Goal: Transaction & Acquisition: Book appointment/travel/reservation

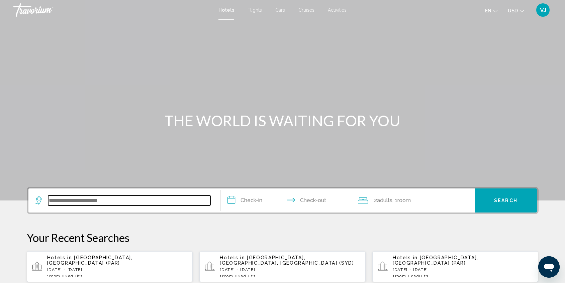
click at [82, 200] on input "Search widget" at bounding box center [129, 201] width 162 height 10
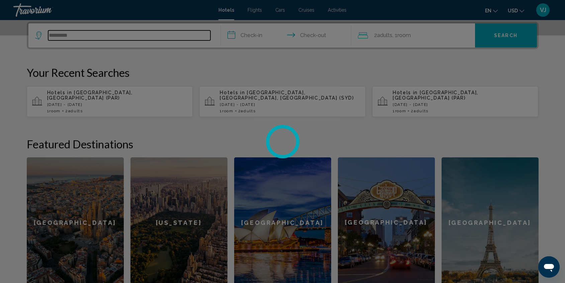
scroll to position [166, 0]
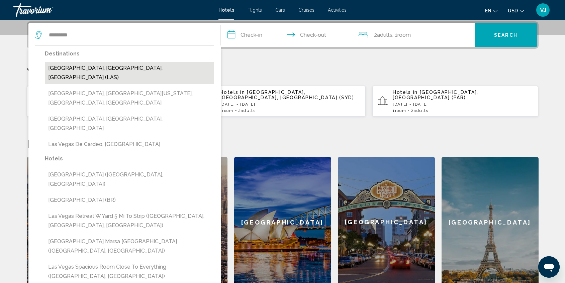
click at [112, 66] on button "[GEOGRAPHIC_DATA], [GEOGRAPHIC_DATA], [GEOGRAPHIC_DATA] (LAS)" at bounding box center [129, 73] width 169 height 22
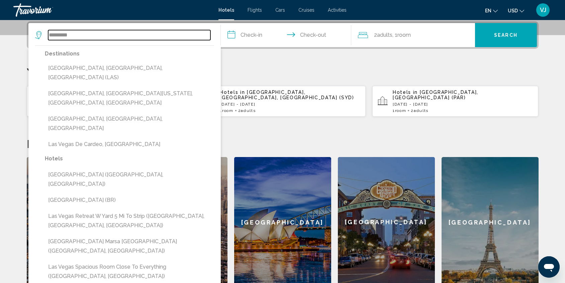
type input "**********"
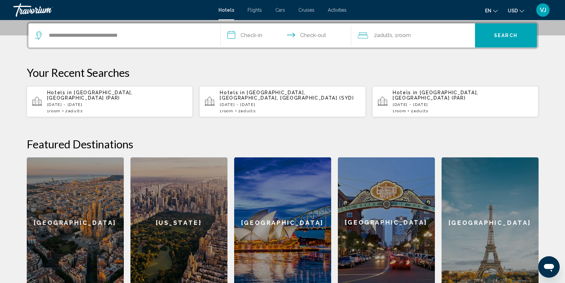
click at [250, 36] on input "**********" at bounding box center [287, 36] width 133 height 26
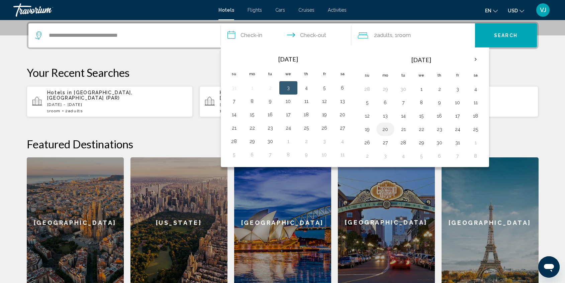
click at [386, 130] on button "20" at bounding box center [385, 129] width 11 height 9
click at [368, 130] on button "19" at bounding box center [367, 129] width 11 height 9
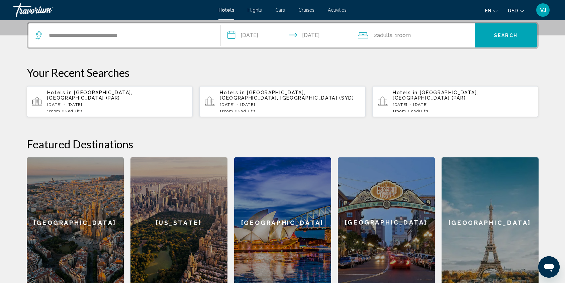
click at [319, 39] on input "**********" at bounding box center [287, 36] width 133 height 26
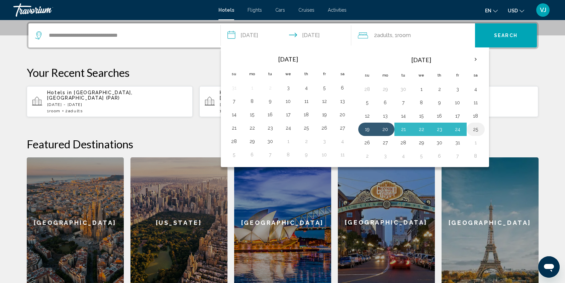
click at [479, 128] on button "25" at bounding box center [476, 129] width 11 height 9
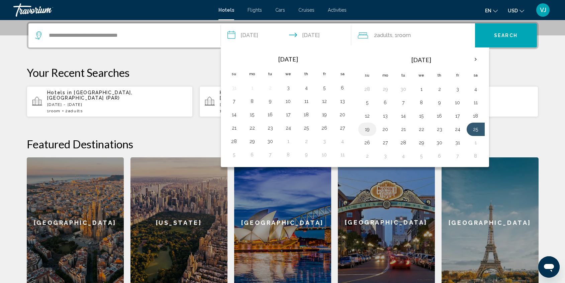
click at [365, 129] on button "19" at bounding box center [367, 129] width 11 height 9
type input "**********"
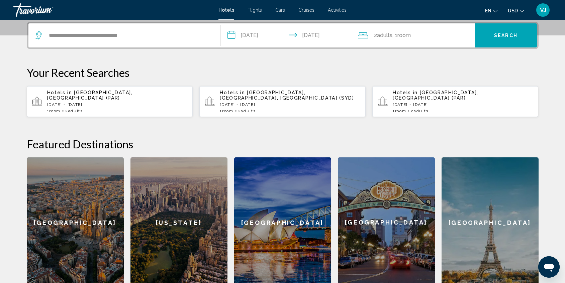
drag, startPoint x: 506, startPoint y: 37, endPoint x: 296, endPoint y: 164, distance: 245.4
click at [303, 167] on div "**********" at bounding box center [282, 155] width 539 height 266
click at [521, 38] on button "Search" at bounding box center [506, 35] width 62 height 24
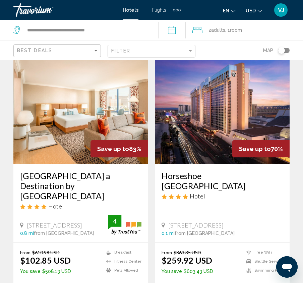
scroll to position [28, 0]
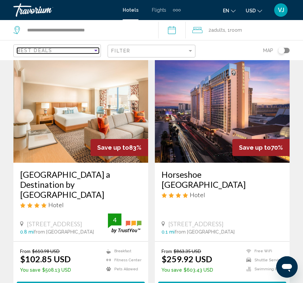
click at [95, 51] on div "Sort by" at bounding box center [95, 51] width 3 height 2
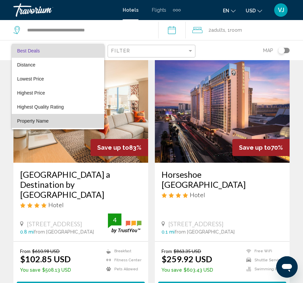
click at [41, 121] on span "Property Name" at bounding box center [32, 120] width 31 height 5
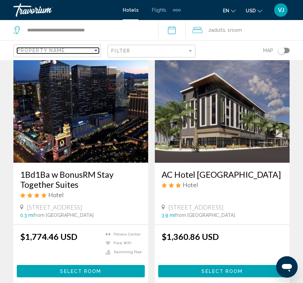
click at [96, 50] on div "Sort by" at bounding box center [95, 51] width 3 height 2
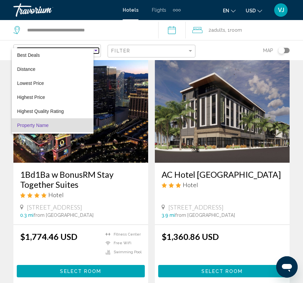
scroll to position [13, 0]
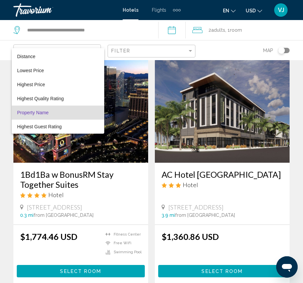
click at [191, 51] on div at bounding box center [151, 141] width 303 height 283
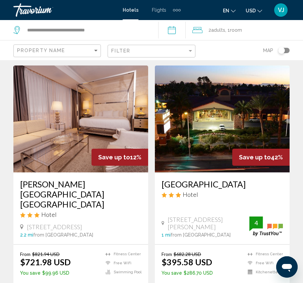
scroll to position [261, 0]
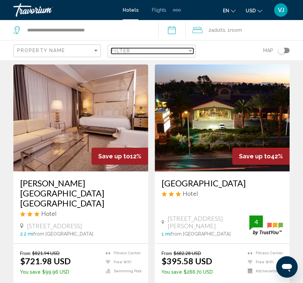
click at [190, 51] on div "Filter" at bounding box center [189, 51] width 3 height 2
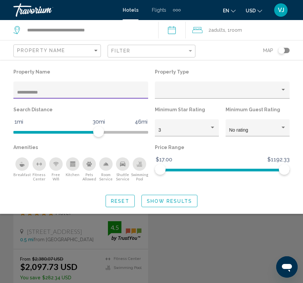
type input "**********"
click at [163, 203] on span "Show Results" at bounding box center [169, 201] width 45 height 5
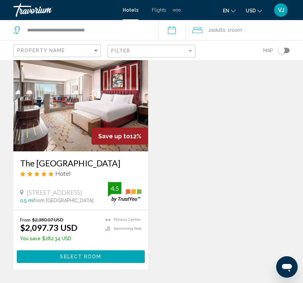
scroll to position [40, 0]
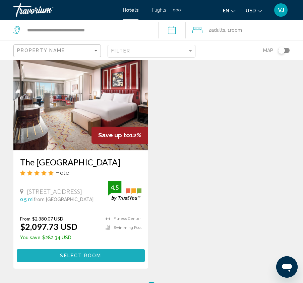
click at [86, 256] on span "Select Room" at bounding box center [80, 256] width 41 height 5
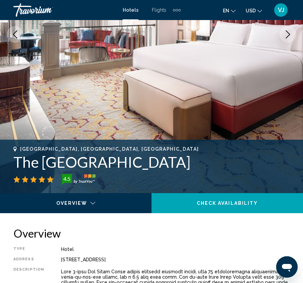
scroll to position [146, 0]
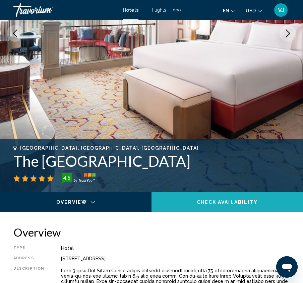
click at [221, 202] on span "Check Availability" at bounding box center [226, 202] width 61 height 5
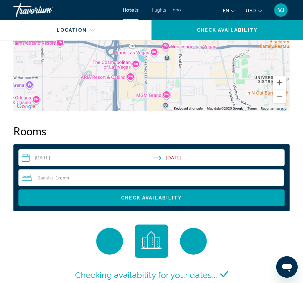
scroll to position [1051, 0]
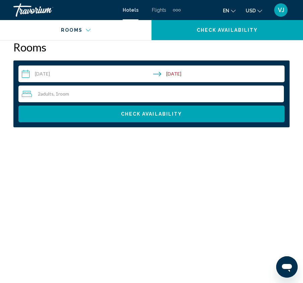
click at [51, 71] on input "**********" at bounding box center [152, 75] width 268 height 19
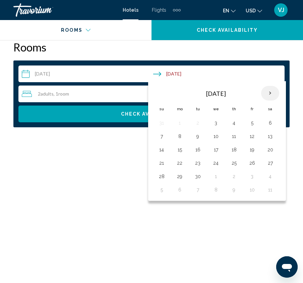
click at [271, 93] on th "Next month" at bounding box center [270, 93] width 18 height 15
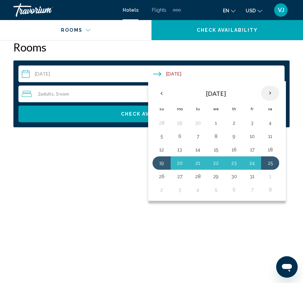
click at [269, 93] on th "Next month" at bounding box center [270, 93] width 18 height 15
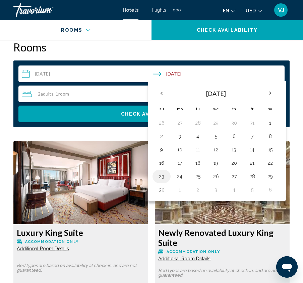
click at [161, 176] on button "23" at bounding box center [161, 176] width 11 height 9
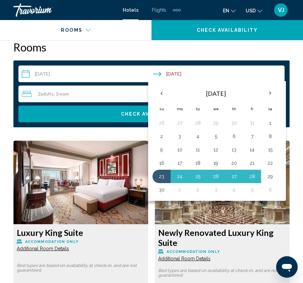
click at [271, 177] on button "29" at bounding box center [269, 176] width 11 height 9
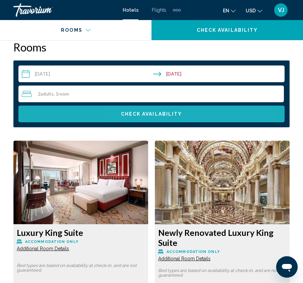
click at [161, 113] on span "Check Availability" at bounding box center [151, 114] width 61 height 5
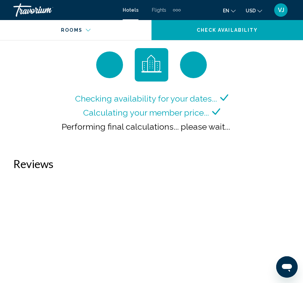
scroll to position [1144, 0]
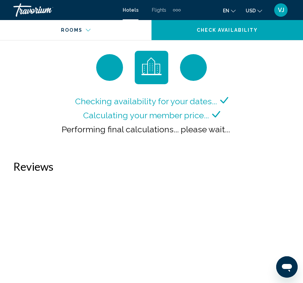
scroll to position [1141, 0]
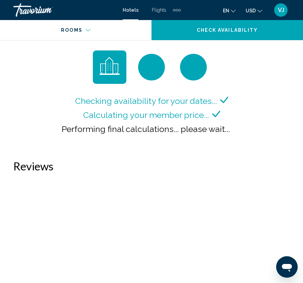
click at [87, 30] on div "Main content" at bounding box center [76, 32] width 142 height 24
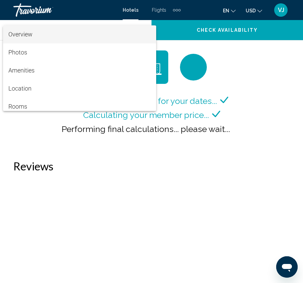
click at [254, 45] on div at bounding box center [151, 141] width 303 height 283
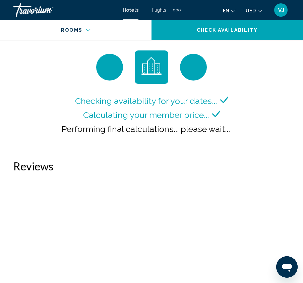
click at [87, 31] on div "Main content" at bounding box center [73, 34] width 136 height 7
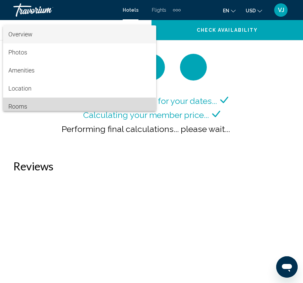
click at [23, 107] on span "Rooms" at bounding box center [17, 106] width 19 height 7
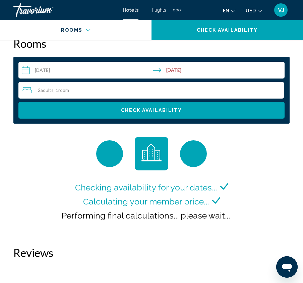
scroll to position [1051, 0]
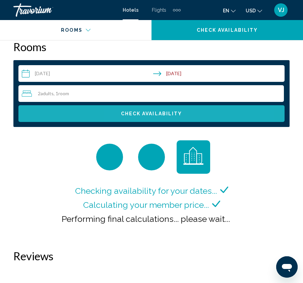
click at [182, 115] on button "Check Availability" at bounding box center [151, 113] width 266 height 17
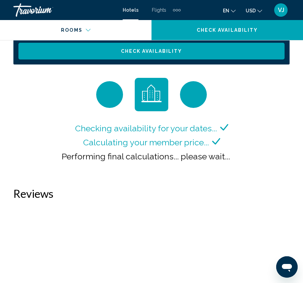
scroll to position [1103, 0]
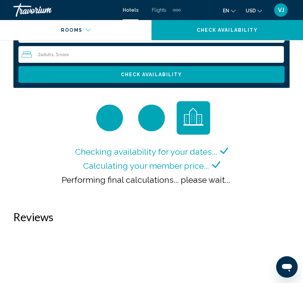
scroll to position [1090, 0]
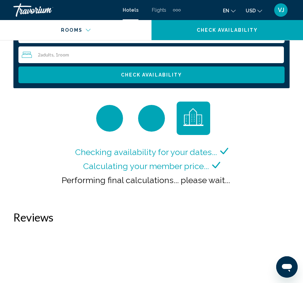
click at [87, 31] on div "Rooms" at bounding box center [73, 34] width 136 height 7
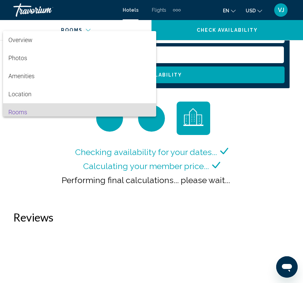
scroll to position [23, 0]
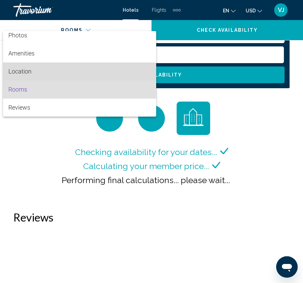
click at [41, 73] on span "Location" at bounding box center [79, 72] width 142 height 18
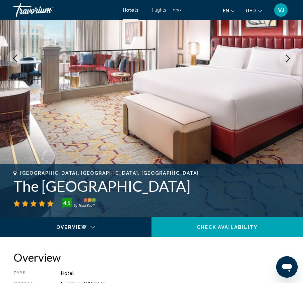
scroll to position [120, 0]
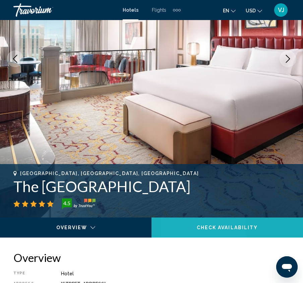
click at [189, 231] on button "Check Availability" at bounding box center [226, 228] width 151 height 20
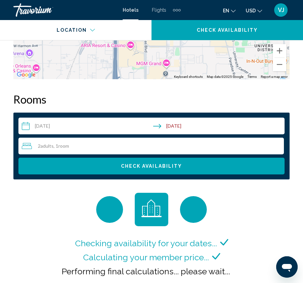
scroll to position [1051, 0]
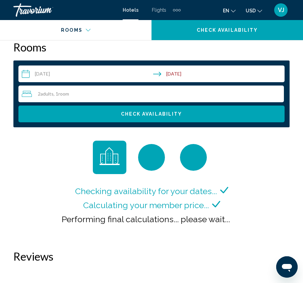
click at [243, 178] on div "Checking availability for your dates... Calculating your member price... Perfor…" at bounding box center [151, 189] width 276 height 96
drag, startPoint x: 227, startPoint y: 224, endPoint x: 228, endPoint y: 220, distance: 3.5
click at [228, 221] on span "Performing final calculations... please wait..." at bounding box center [146, 220] width 168 height 10
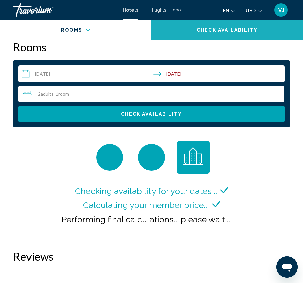
click at [217, 28] on span "Check Availability" at bounding box center [226, 30] width 61 height 5
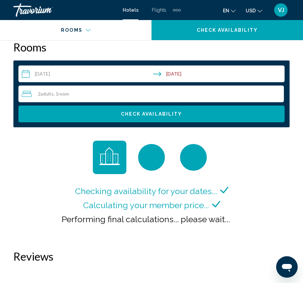
scroll to position [1051, 0]
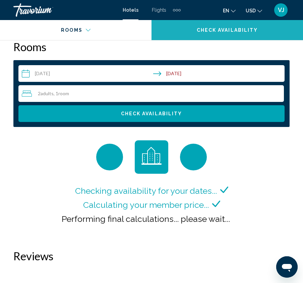
click at [217, 28] on span "Check Availability" at bounding box center [226, 30] width 61 height 5
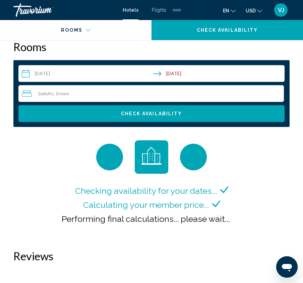
click at [217, 28] on span "Check Availability" at bounding box center [226, 30] width 61 height 5
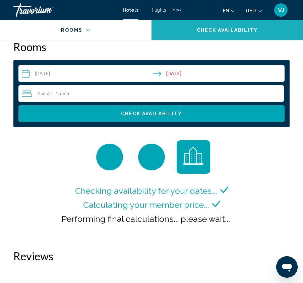
click at [217, 28] on span "Check Availability" at bounding box center [226, 30] width 61 height 5
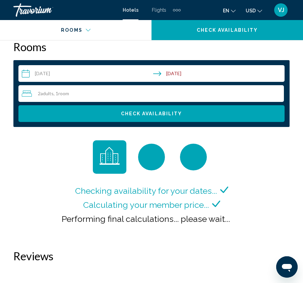
click at [111, 30] on div "Location" at bounding box center [76, 32] width 142 height 24
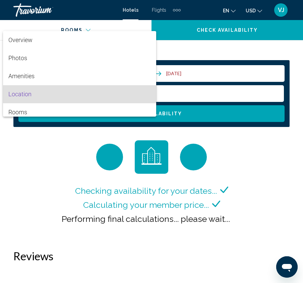
scroll to position [23, 0]
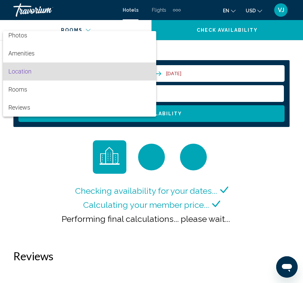
click at [179, 30] on div at bounding box center [151, 141] width 303 height 283
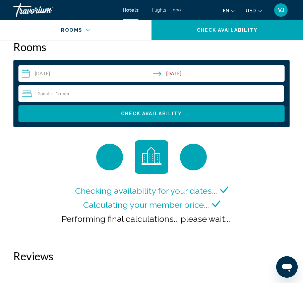
drag, startPoint x: 178, startPoint y: 29, endPoint x: 172, endPoint y: 44, distance: 15.6
click at [176, 38] on button "Check Availability" at bounding box center [226, 30] width 151 height 20
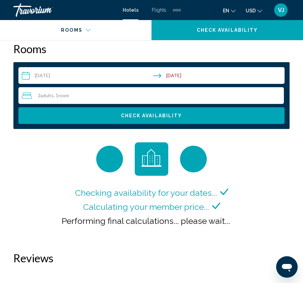
drag, startPoint x: 244, startPoint y: 151, endPoint x: 243, endPoint y: 155, distance: 4.1
click at [244, 151] on div "Checking availability for your dates... Calculating your member price... Perfor…" at bounding box center [151, 191] width 276 height 96
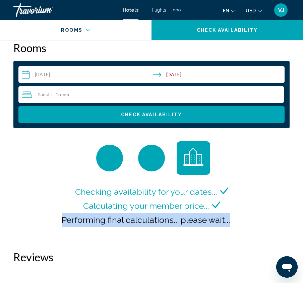
click at [244, 213] on div "Checking availability for your dates... Calculating your member price... Perfor…" at bounding box center [151, 190] width 276 height 96
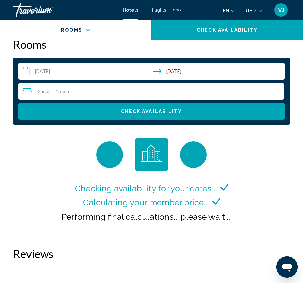
scroll to position [1052, 0]
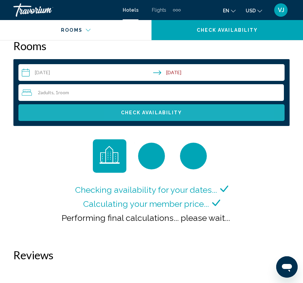
click at [162, 115] on span "Check Availability" at bounding box center [151, 112] width 61 height 5
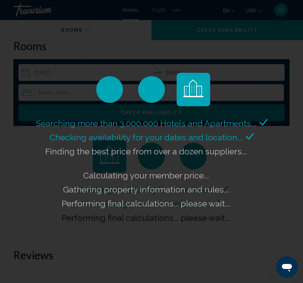
drag, startPoint x: 107, startPoint y: 34, endPoint x: 117, endPoint y: 34, distance: 9.4
click at [108, 34] on div "Searching more than 3,000,000 Hotels and Apartments... Checking availability fo…" at bounding box center [151, 141] width 303 height 283
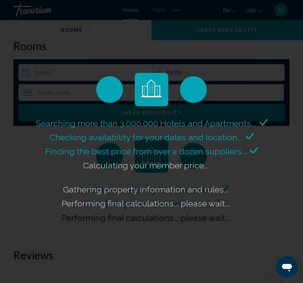
scroll to position [1053, 0]
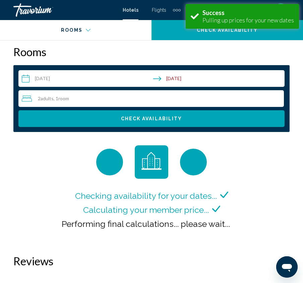
scroll to position [1051, 0]
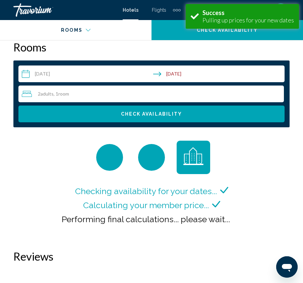
click at [43, 95] on span "Adults" at bounding box center [46, 94] width 13 height 6
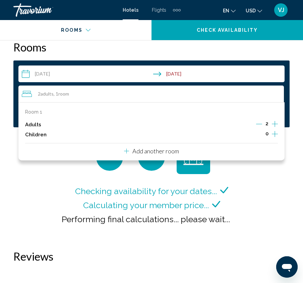
click at [191, 152] on div "Room 1 Adults 2 Children 0 Add another room" at bounding box center [151, 131] width 266 height 58
click at [240, 178] on div "Checking availability for your dates... Calculating your member price... Perfor…" at bounding box center [151, 189] width 183 height 96
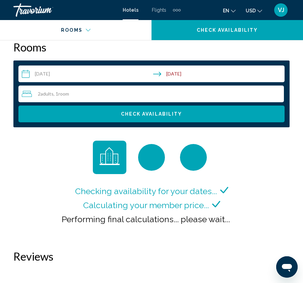
click at [78, 74] on input "**********" at bounding box center [152, 75] width 268 height 19
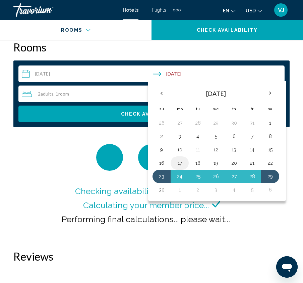
click at [179, 163] on button "17" at bounding box center [179, 163] width 11 height 9
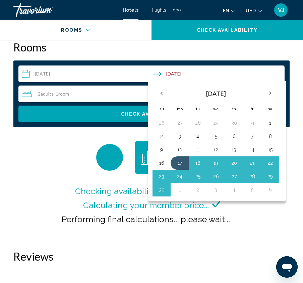
click at [181, 192] on button "1" at bounding box center [179, 189] width 11 height 9
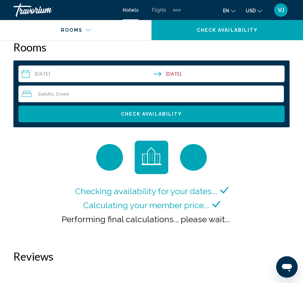
click at [197, 75] on input "**********" at bounding box center [152, 75] width 268 height 19
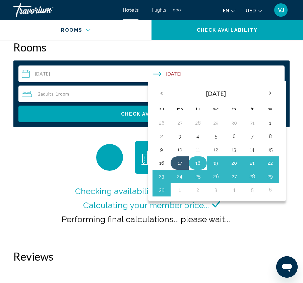
drag, startPoint x: 204, startPoint y: 160, endPoint x: 202, endPoint y: 164, distance: 4.7
click at [203, 164] on td "18" at bounding box center [197, 163] width 18 height 13
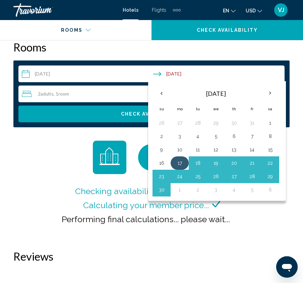
click at [179, 162] on button "17" at bounding box center [179, 163] width 11 height 9
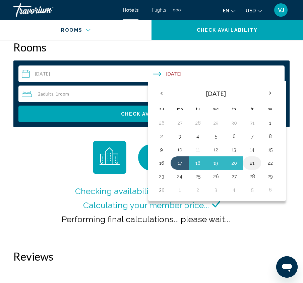
click at [252, 163] on button "21" at bounding box center [251, 163] width 11 height 9
type input "**********"
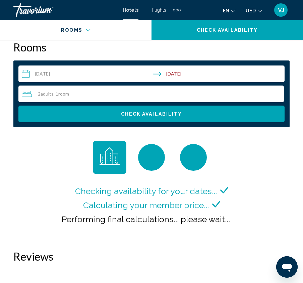
click at [236, 228] on div "Checking availability for your dates... Calculating your member price... Perfor…" at bounding box center [151, 189] width 276 height 96
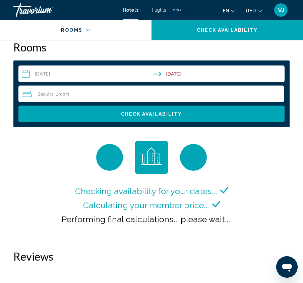
click at [233, 222] on icon "Main content" at bounding box center [237, 219] width 8 height 8
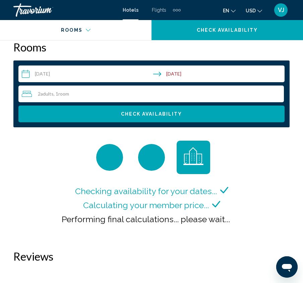
click at [225, 221] on span "Performing final calculations... please wait..." at bounding box center [146, 220] width 168 height 10
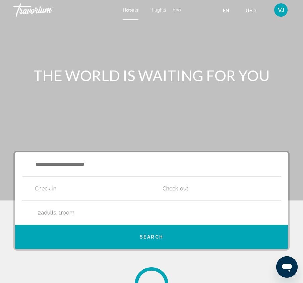
scroll to position [1, 0]
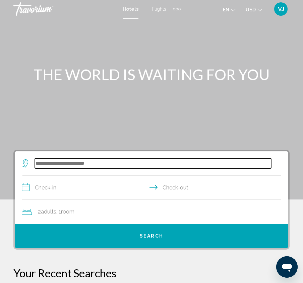
click at [82, 166] on input "Search widget" at bounding box center [153, 164] width 236 height 10
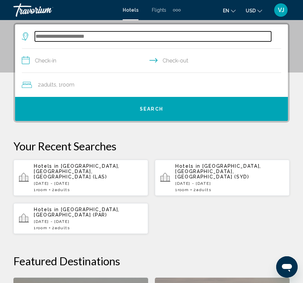
scroll to position [129, 0]
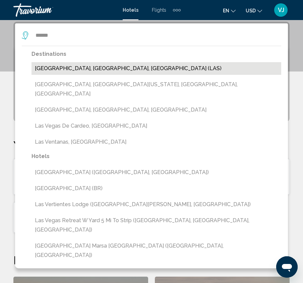
click at [76, 67] on button "[GEOGRAPHIC_DATA], [GEOGRAPHIC_DATA], [GEOGRAPHIC_DATA] (LAS)" at bounding box center [155, 68] width 249 height 13
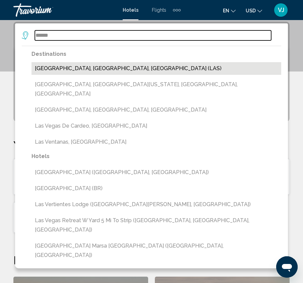
type input "**********"
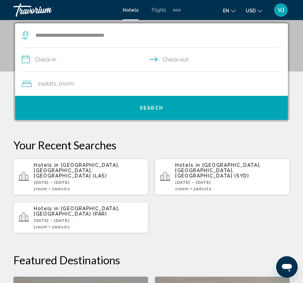
click at [63, 60] on input "**********" at bounding box center [153, 61] width 262 height 26
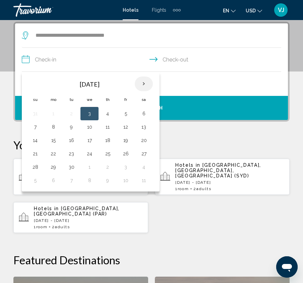
click at [146, 82] on th "Next month" at bounding box center [144, 84] width 18 height 15
click at [145, 82] on th "Next month" at bounding box center [144, 84] width 18 height 15
click at [37, 169] on button "23" at bounding box center [35, 167] width 11 height 9
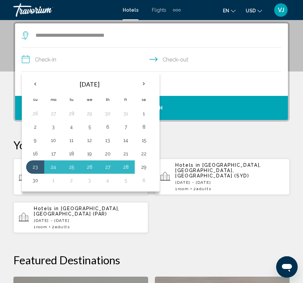
click at [146, 166] on button "29" at bounding box center [143, 167] width 11 height 9
type input "**********"
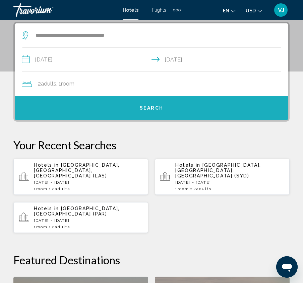
click at [154, 109] on span "Search" at bounding box center [151, 108] width 23 height 5
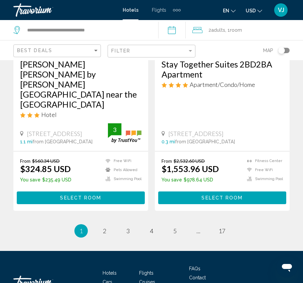
scroll to position [1384, 0]
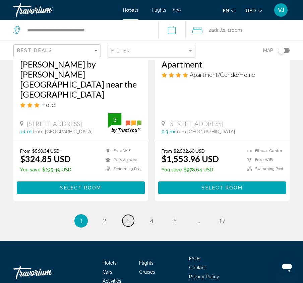
click at [127, 218] on span "3" at bounding box center [127, 221] width 3 height 7
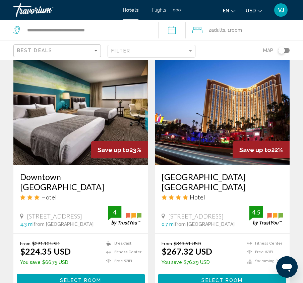
scroll to position [505, 0]
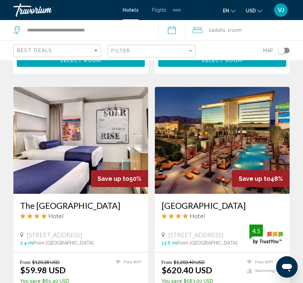
click at [233, 13] on button "en English Español Français Italiano Português русский" at bounding box center [229, 11] width 13 height 10
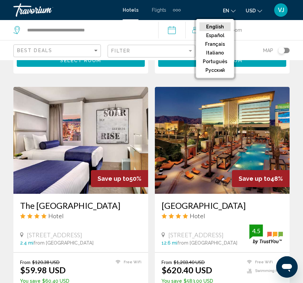
click at [220, 25] on button "English" at bounding box center [214, 26] width 31 height 9
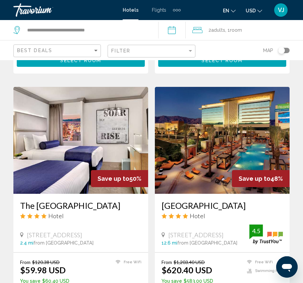
click at [131, 10] on span "Hotels" at bounding box center [130, 9] width 16 height 5
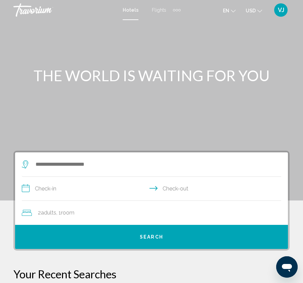
click at [129, 11] on span "Hotels" at bounding box center [130, 9] width 16 height 5
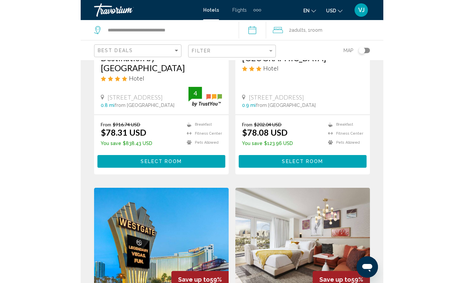
scroll to position [157, 0]
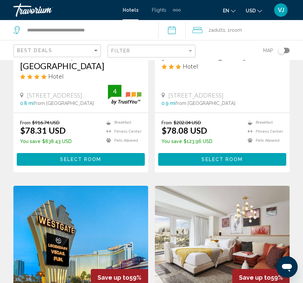
click at [175, 34] on input "**********" at bounding box center [173, 31] width 30 height 22
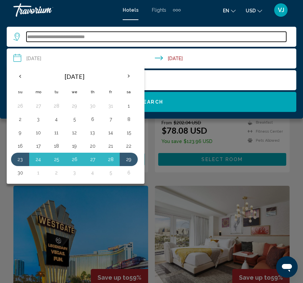
click at [158, 35] on input "**********" at bounding box center [155, 37] width 259 height 10
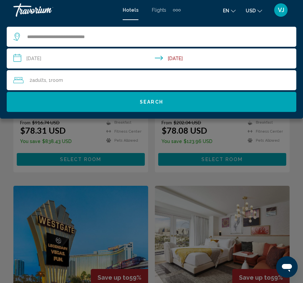
click at [52, 138] on div "Main content" at bounding box center [151, 141] width 303 height 283
